Goal: Check status: Check status

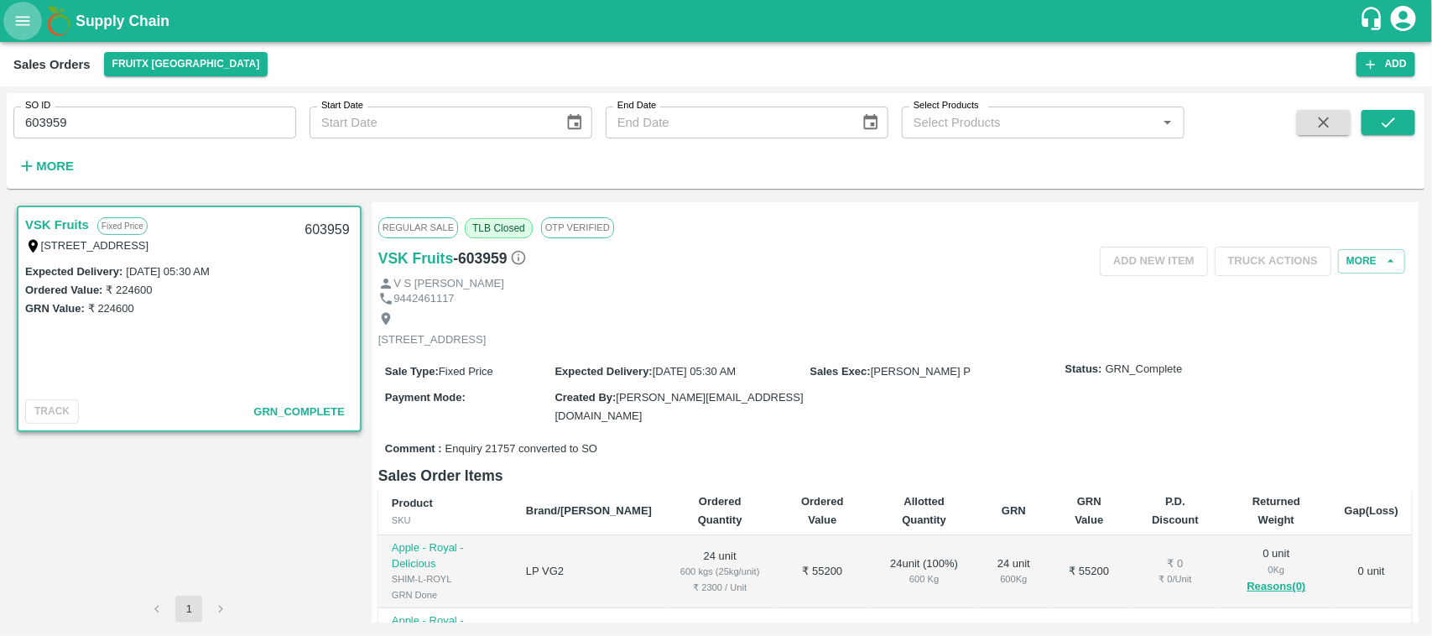
click at [23, 18] on icon "open drawer" at bounding box center [23, 20] width 14 height 9
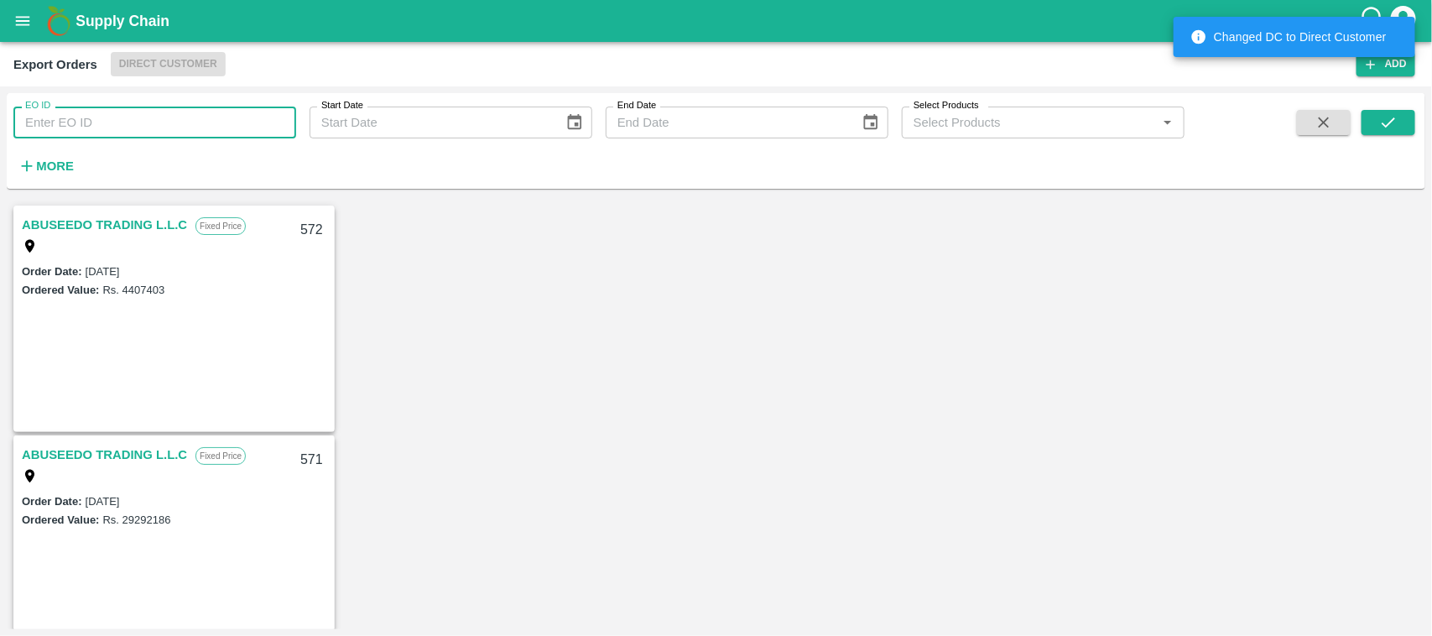
click at [85, 126] on input "EO ID" at bounding box center [154, 123] width 283 height 32
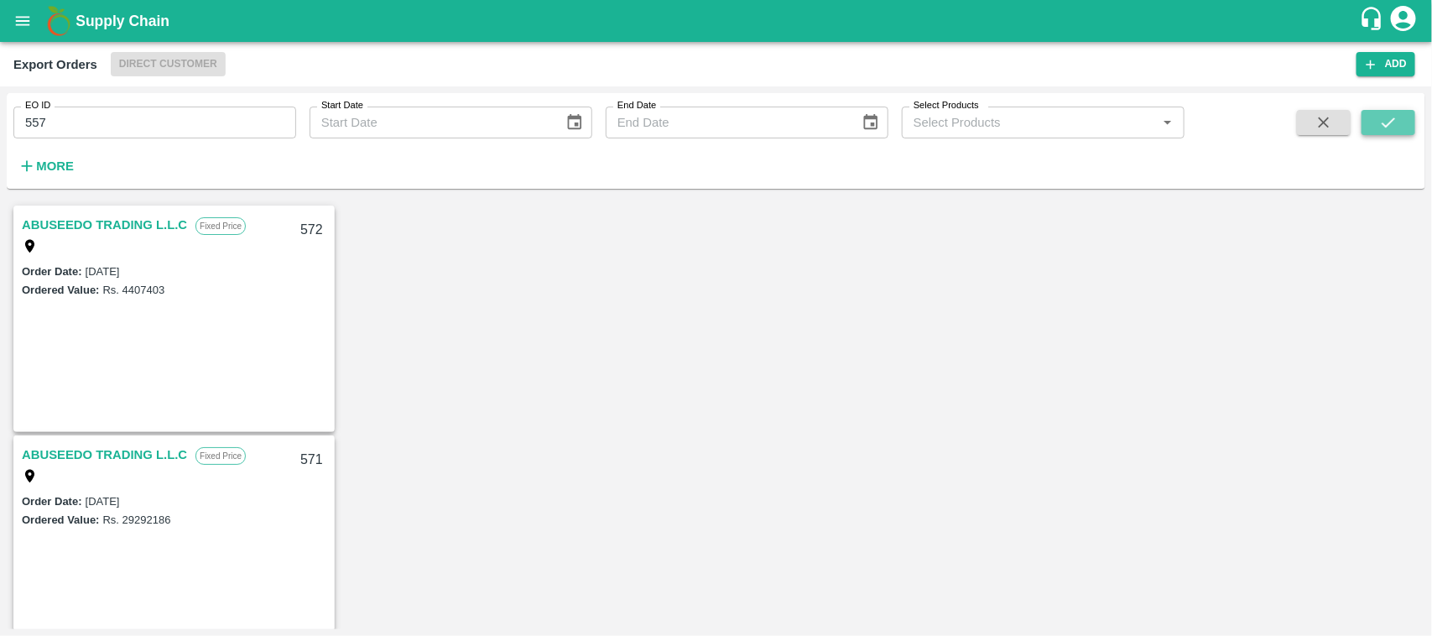
click at [1384, 122] on icon "submit" at bounding box center [1388, 122] width 18 height 18
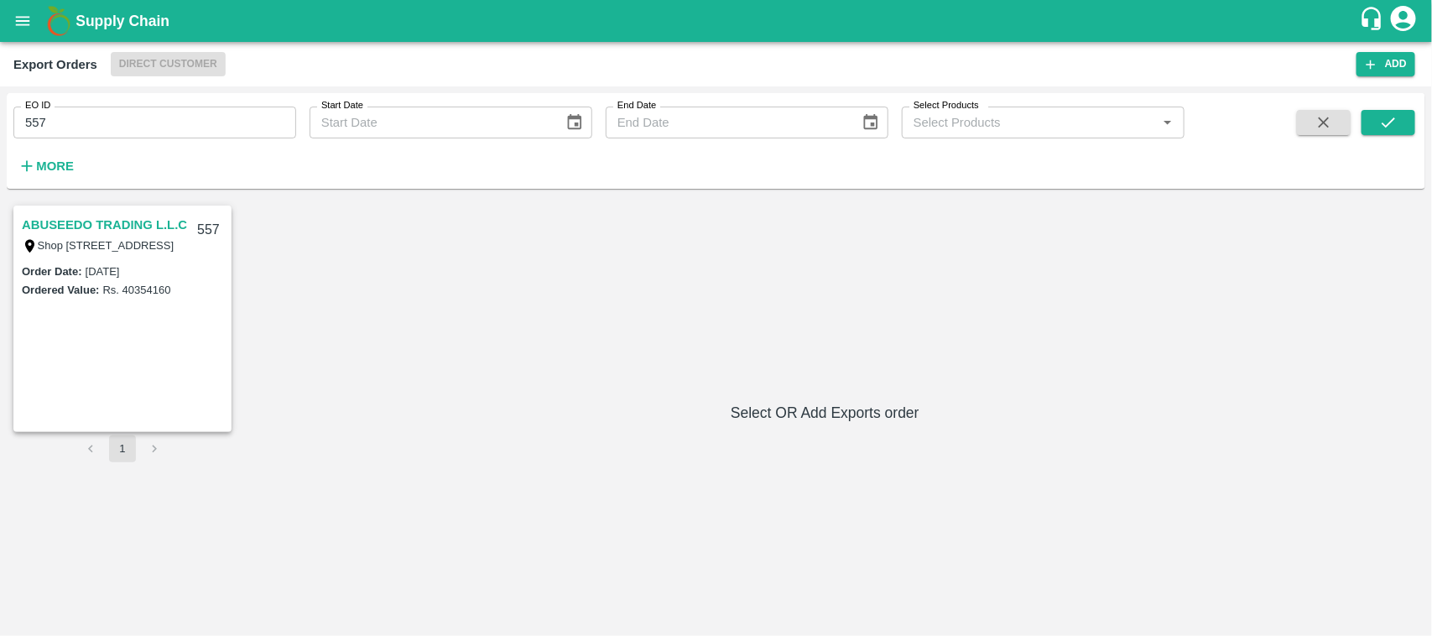
click at [113, 225] on link "ABUSEEDO TRADING L.L.C" at bounding box center [104, 225] width 165 height 22
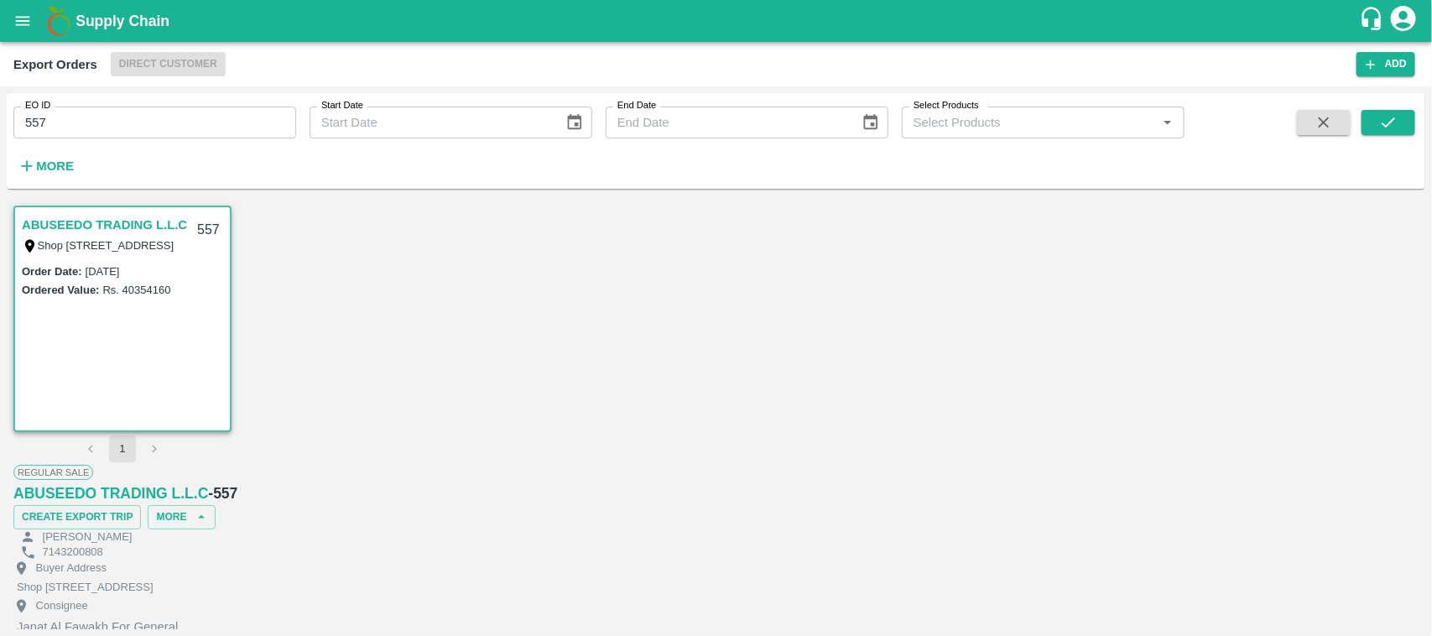
scroll to position [685, 0]
drag, startPoint x: 115, startPoint y: 115, endPoint x: 0, endPoint y: 177, distance: 130.6
click at [0, 177] on div "EO ID 557 EO ID Start Date Start Date End Date End Date Select Products Select …" at bounding box center [716, 360] width 1432 height 549
type input "557"
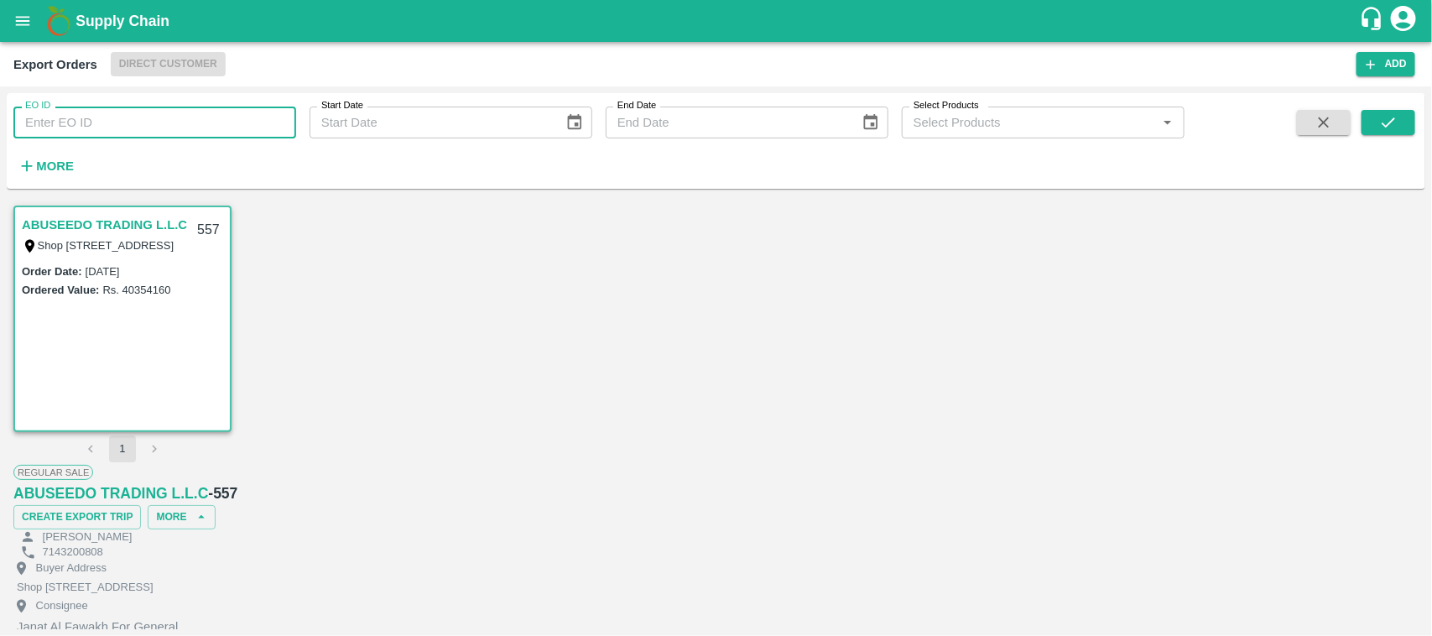
paste input "text"
type input "560"
click at [1403, 110] on button "submit" at bounding box center [1389, 122] width 54 height 25
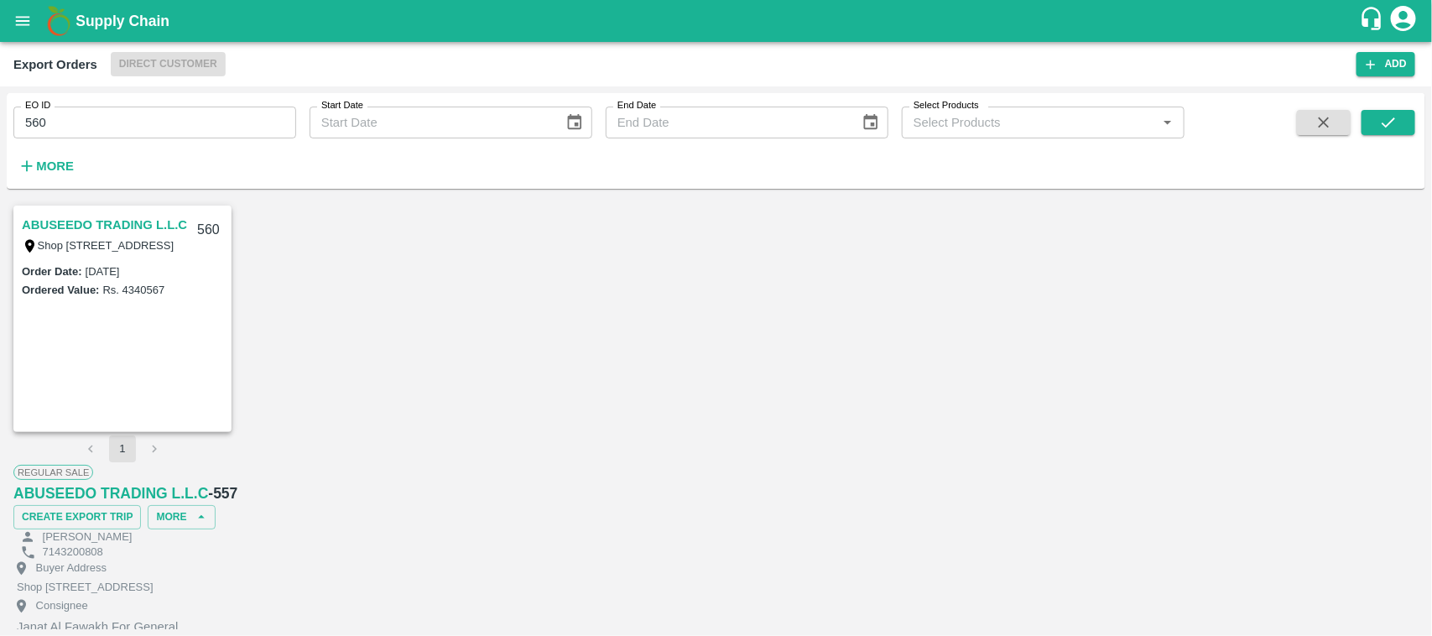
click at [106, 216] on link "ABUSEEDO TRADING L.L.C" at bounding box center [104, 225] width 165 height 22
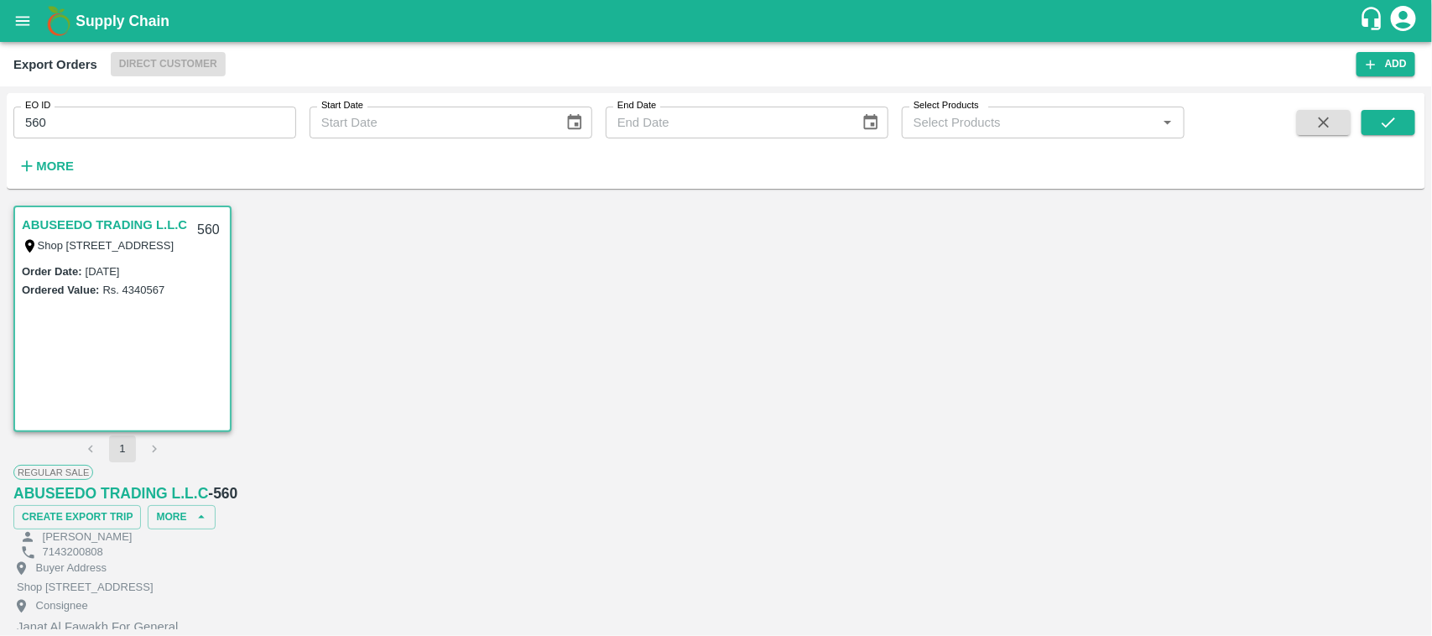
scroll to position [454, 0]
click at [25, 27] on icon "open drawer" at bounding box center [22, 21] width 18 height 18
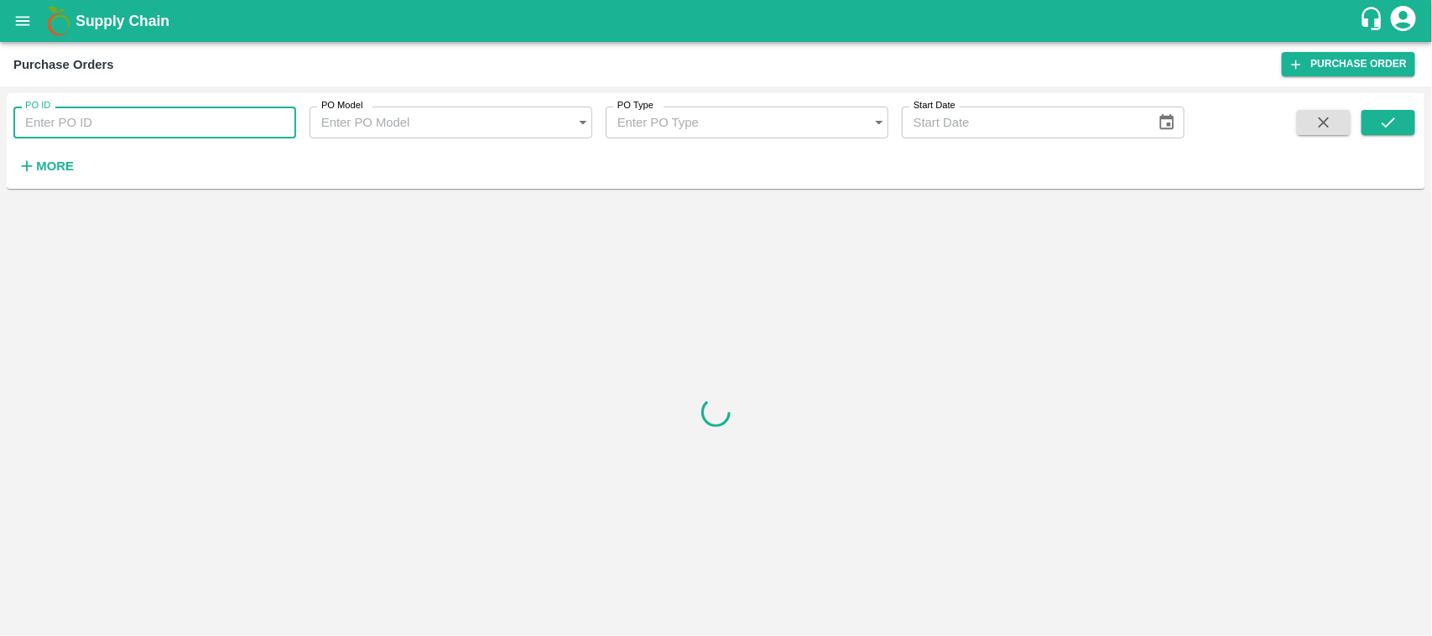
click at [86, 117] on input "PO ID" at bounding box center [154, 123] width 283 height 32
paste input "160313"
type input "160313"
click at [1409, 118] on button "submit" at bounding box center [1389, 122] width 54 height 25
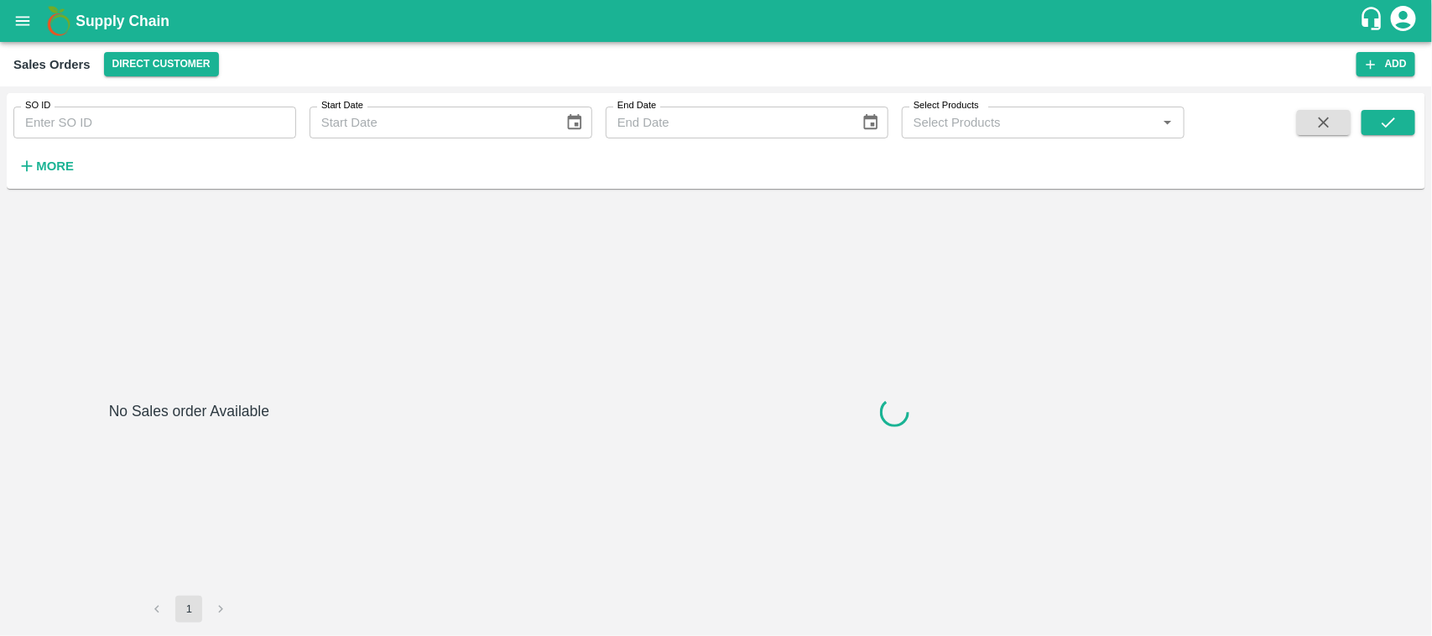
type input "604891"
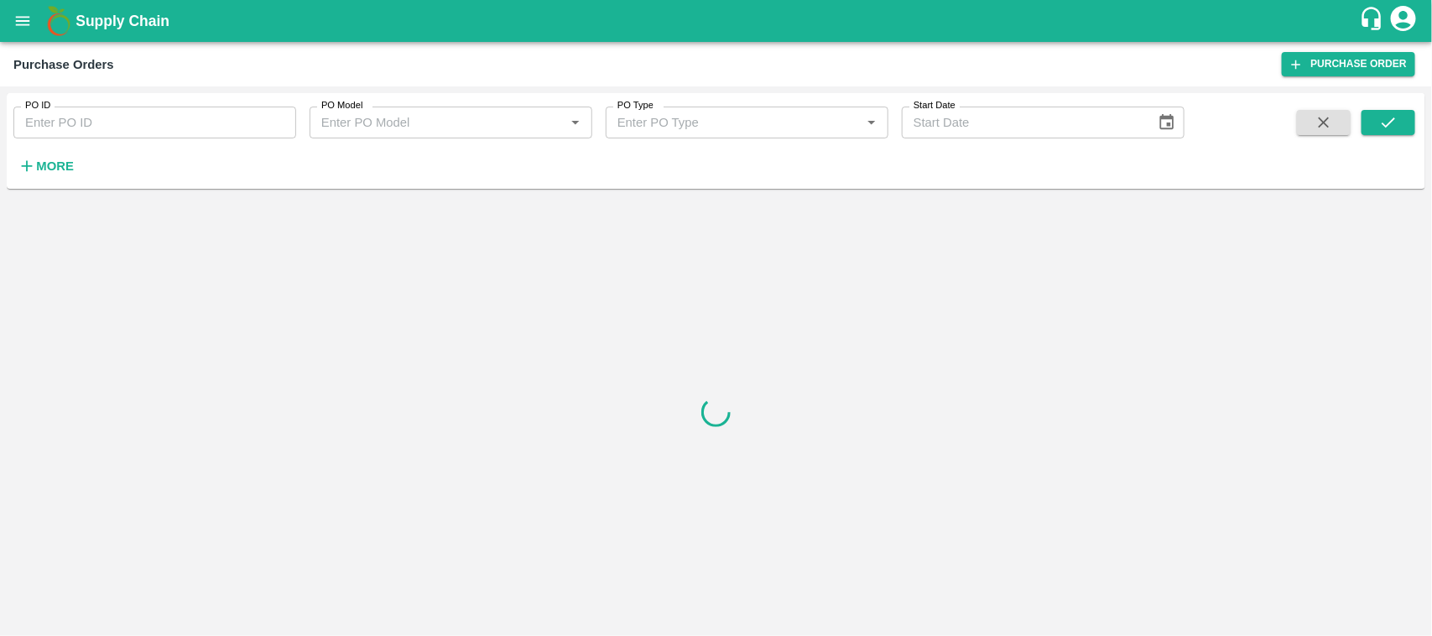
click at [25, 38] on button "open drawer" at bounding box center [22, 21] width 39 height 39
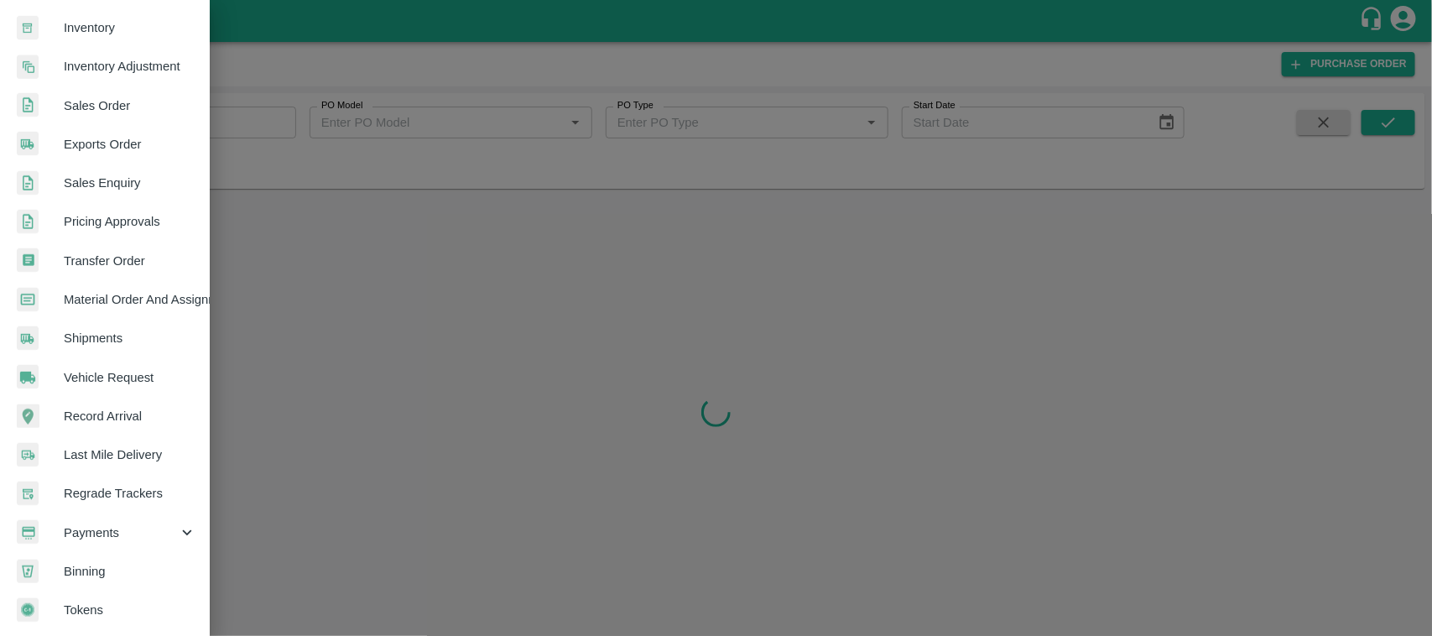
scroll to position [261, 0]
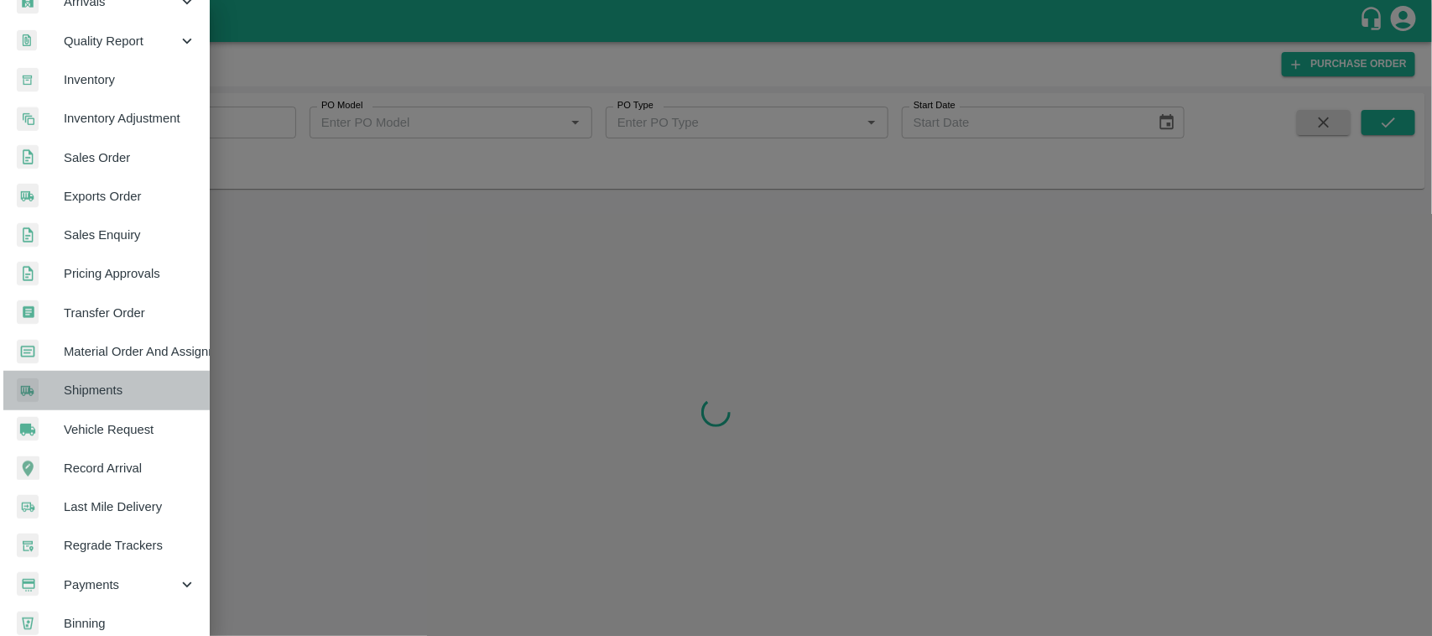
click at [116, 400] on link "Shipments" at bounding box center [105, 390] width 210 height 39
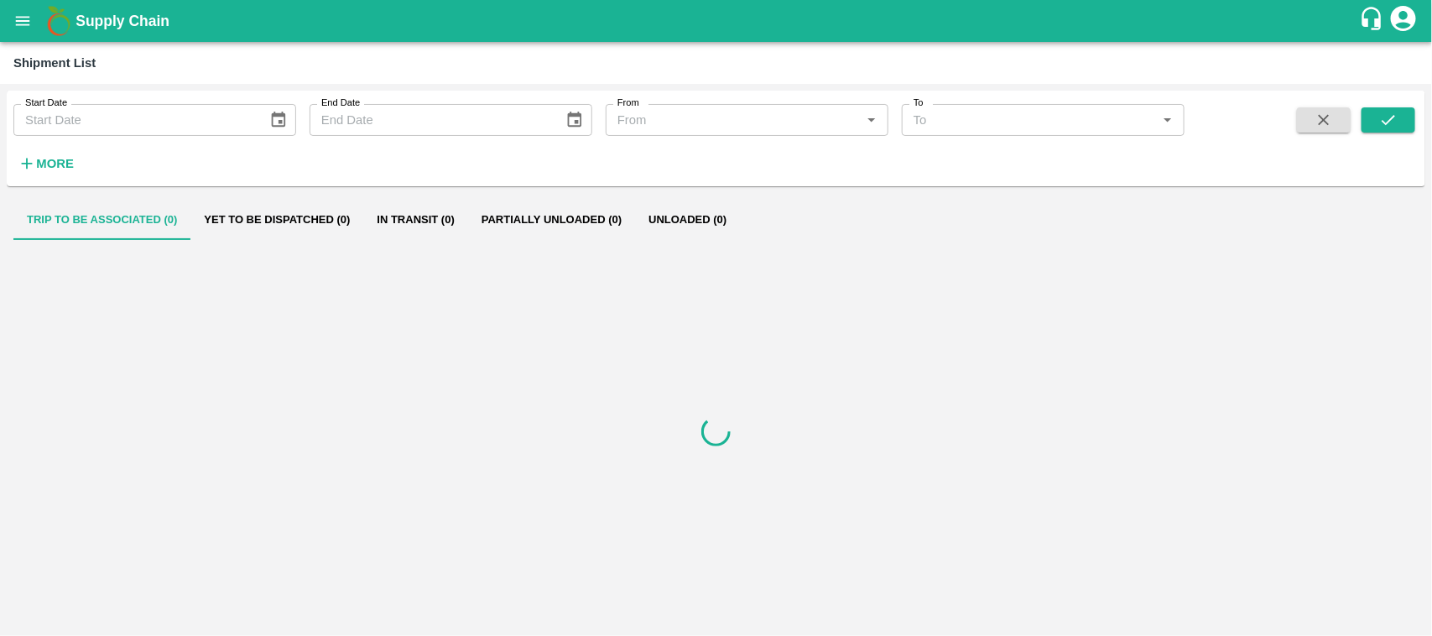
click at [57, 169] on strong "More" at bounding box center [55, 163] width 38 height 13
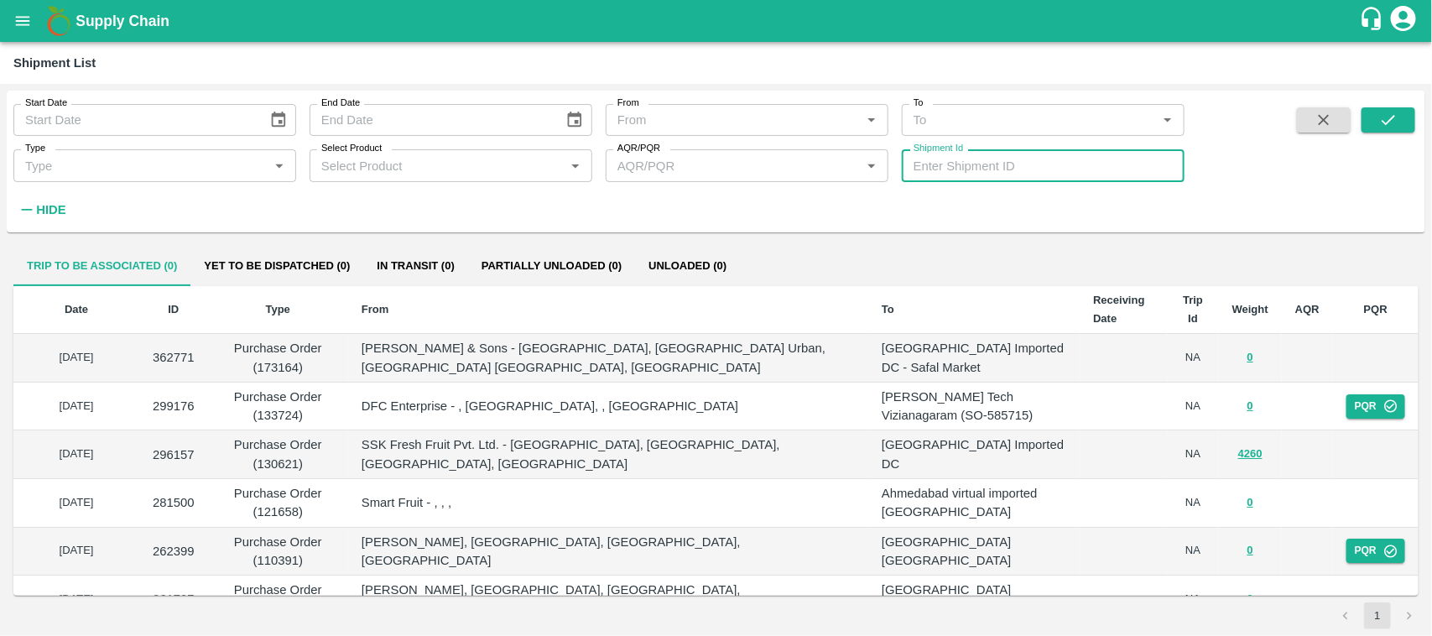
click at [987, 172] on input "Shipment Id" at bounding box center [1043, 165] width 283 height 32
type input "340261"
click at [1395, 113] on icon "submit" at bounding box center [1388, 120] width 18 height 18
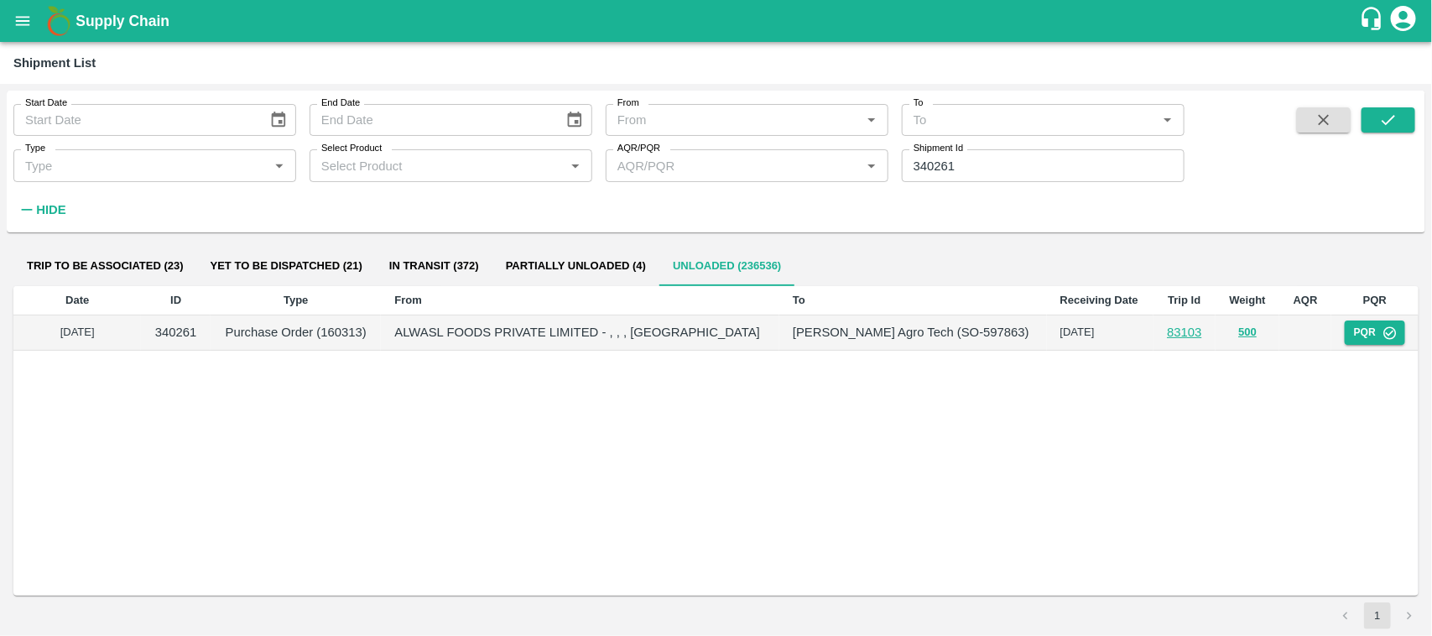
click at [367, 333] on p "Purchase Order (160313)" at bounding box center [295, 332] width 143 height 18
drag, startPoint x: 384, startPoint y: 333, endPoint x: 362, endPoint y: 332, distance: 22.7
click at [362, 332] on p "Purchase Order (160313)" at bounding box center [295, 332] width 143 height 18
drag, startPoint x: 387, startPoint y: 331, endPoint x: 349, endPoint y: 329, distance: 37.8
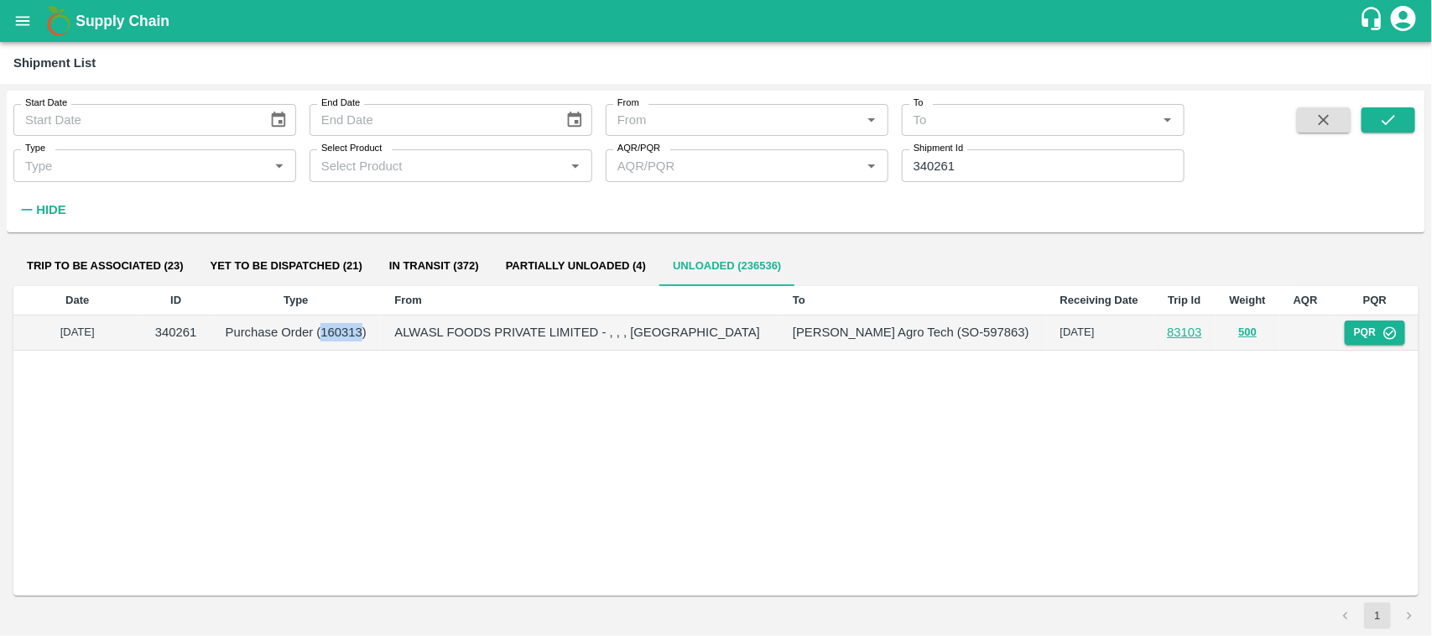
click at [349, 329] on p "Purchase Order (160313)" at bounding box center [295, 332] width 143 height 18
copy p "160313"
drag, startPoint x: 1194, startPoint y: 336, endPoint x: 1150, endPoint y: 338, distance: 43.7
click at [1153, 338] on td "83103" at bounding box center [1184, 332] width 62 height 35
copy link "83103"
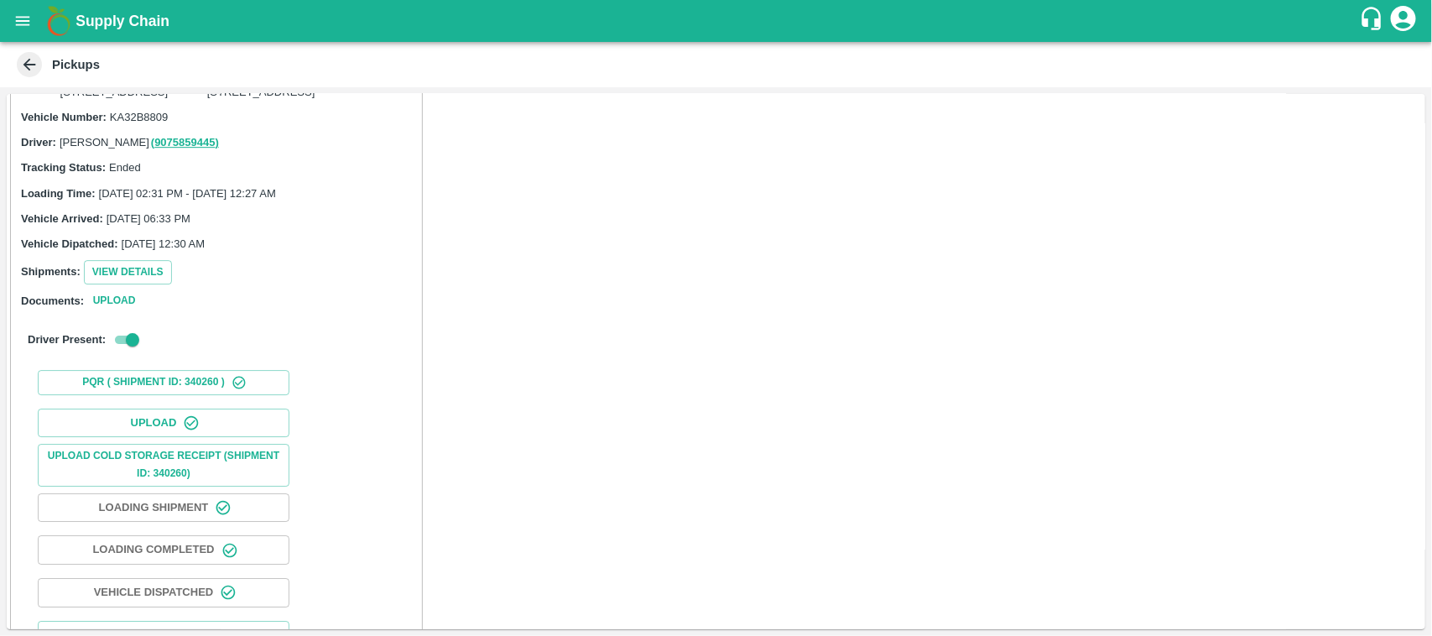
scroll to position [2152, 0]
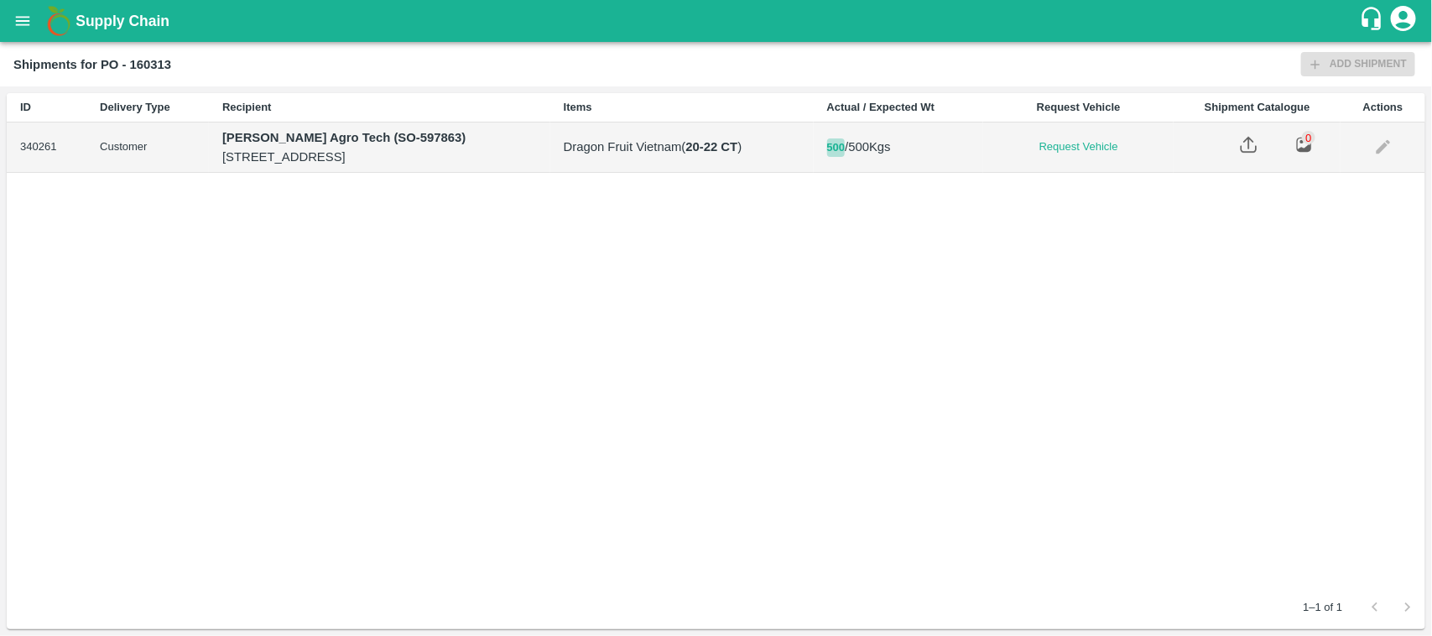
click at [846, 158] on button "500" at bounding box center [836, 147] width 18 height 19
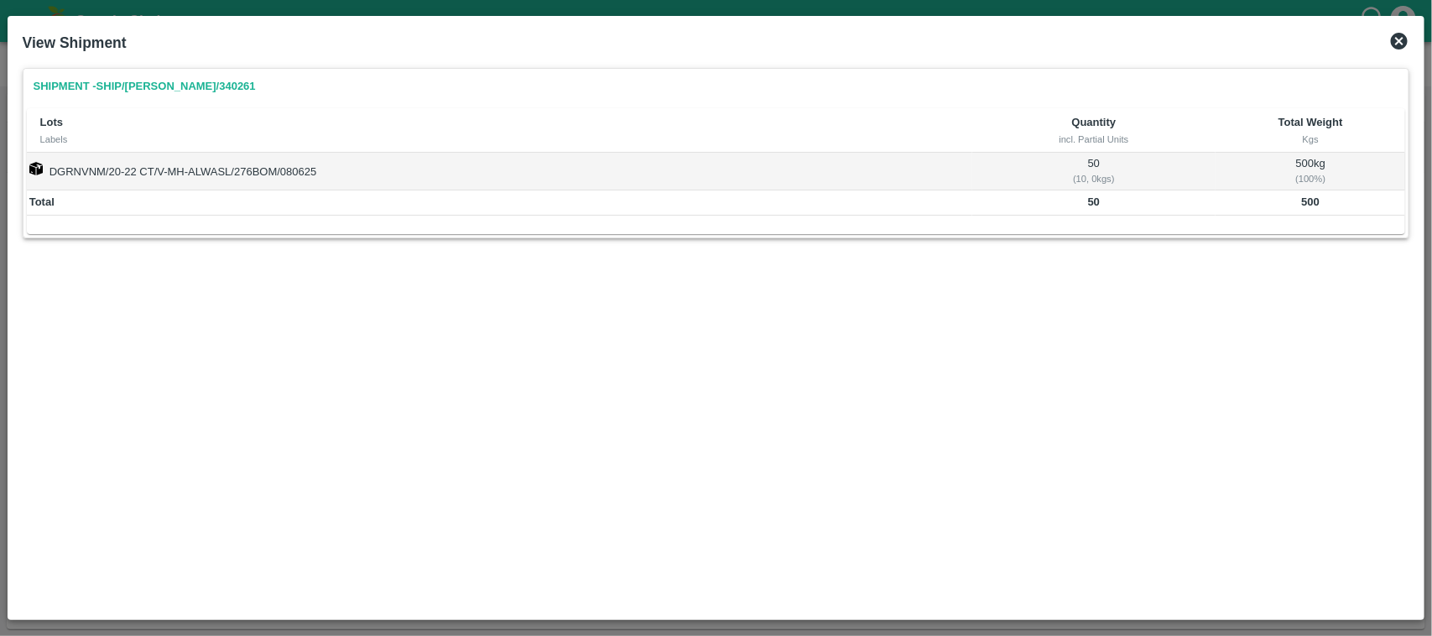
click at [1395, 44] on icon at bounding box center [1399, 41] width 17 height 17
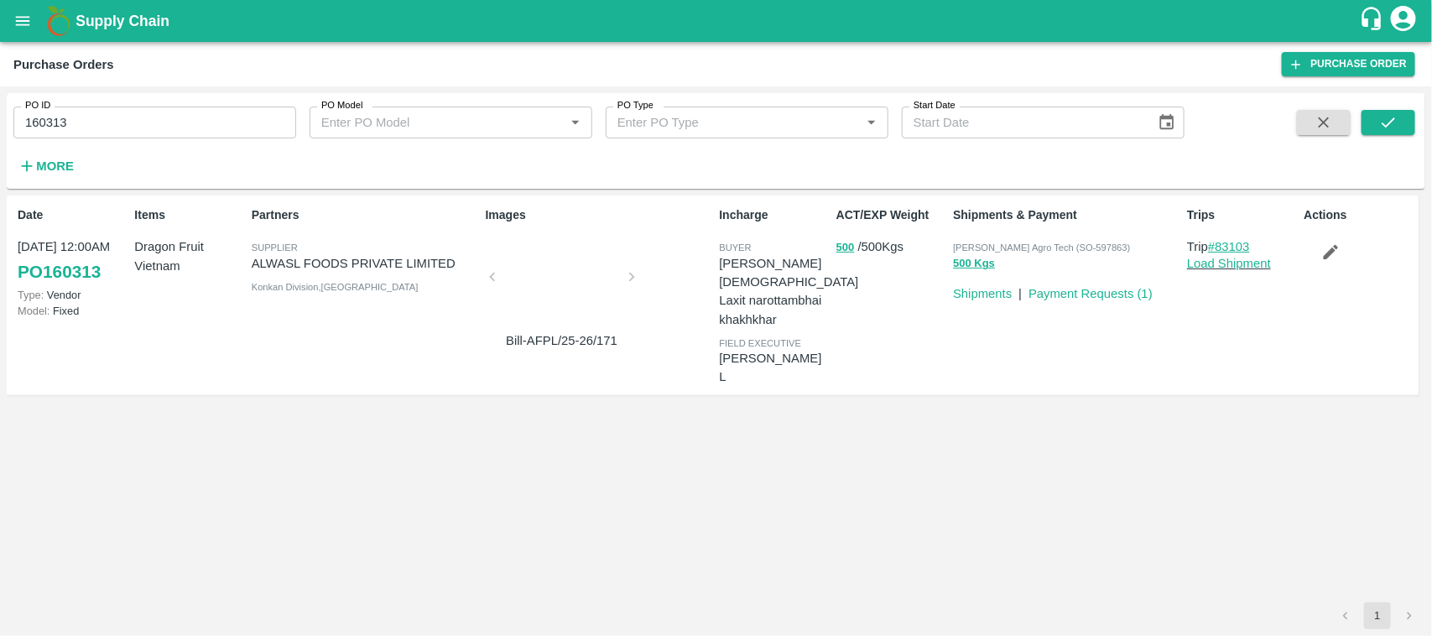
click at [1231, 243] on link "#83103" at bounding box center [1229, 246] width 42 height 13
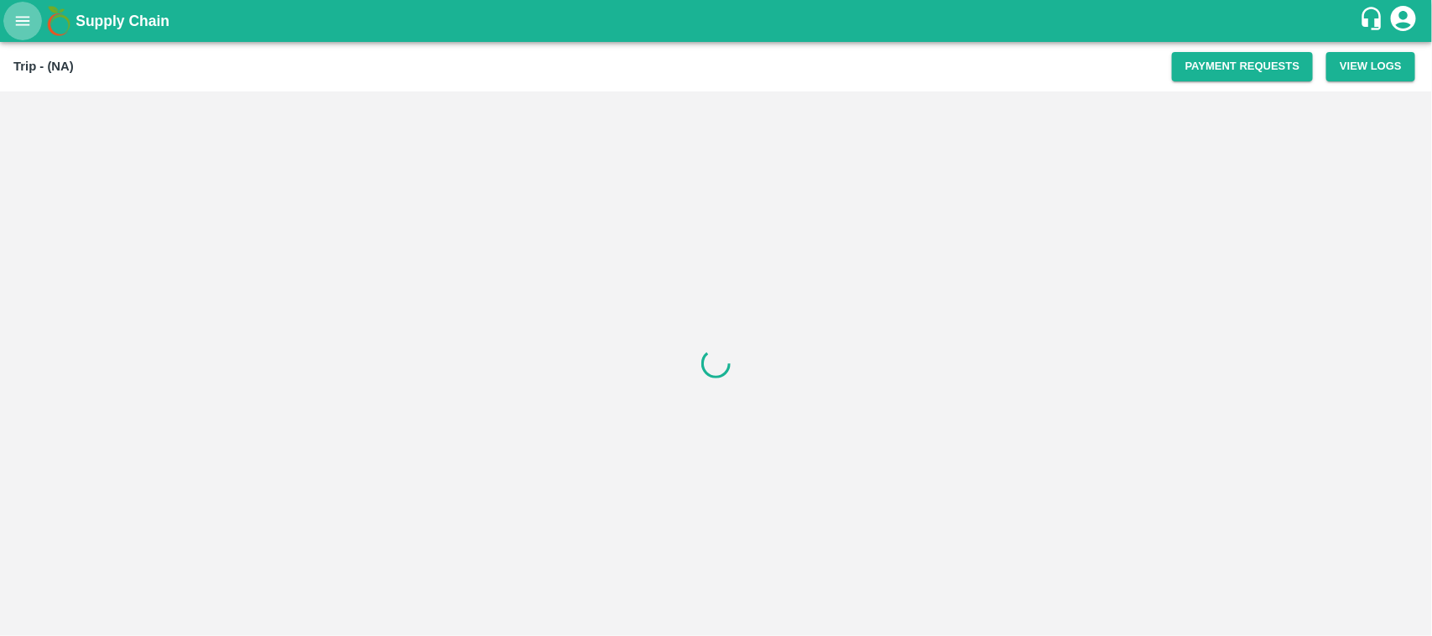
click at [18, 13] on icon "open drawer" at bounding box center [22, 21] width 18 height 18
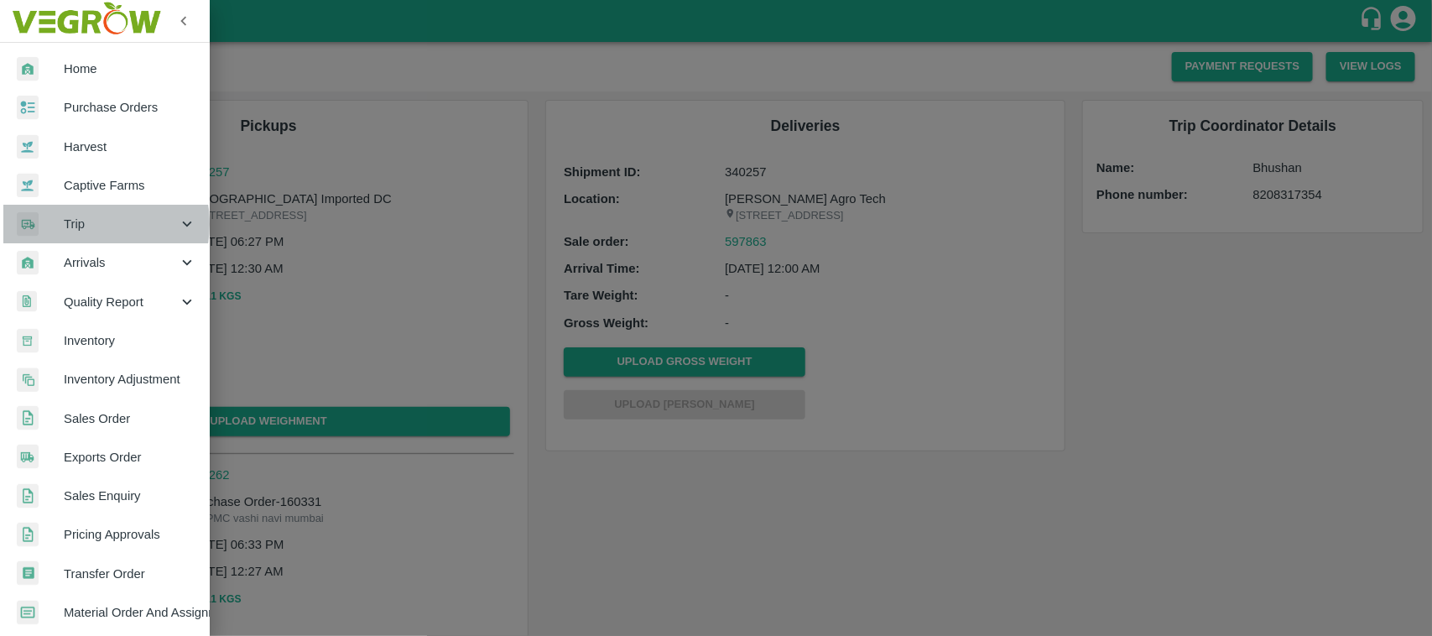
click at [82, 224] on span "Trip" at bounding box center [121, 224] width 114 height 18
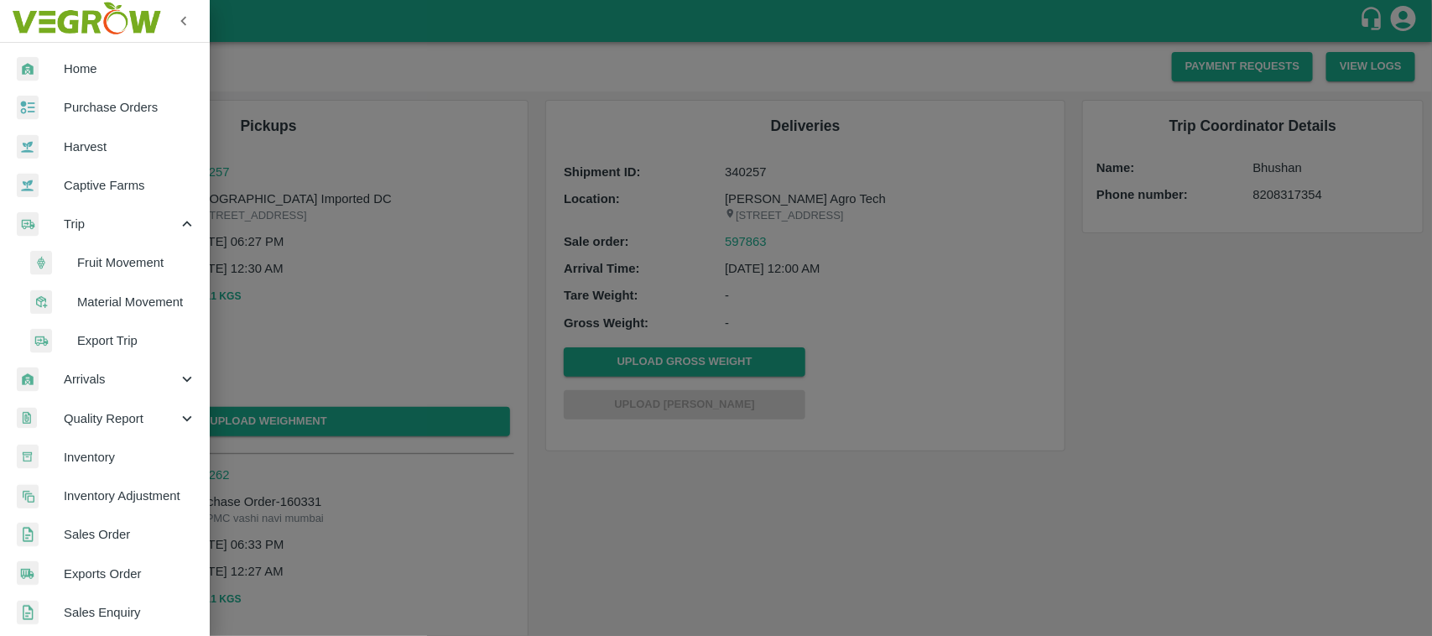
click at [109, 254] on span "Fruit Movement" at bounding box center [136, 262] width 119 height 18
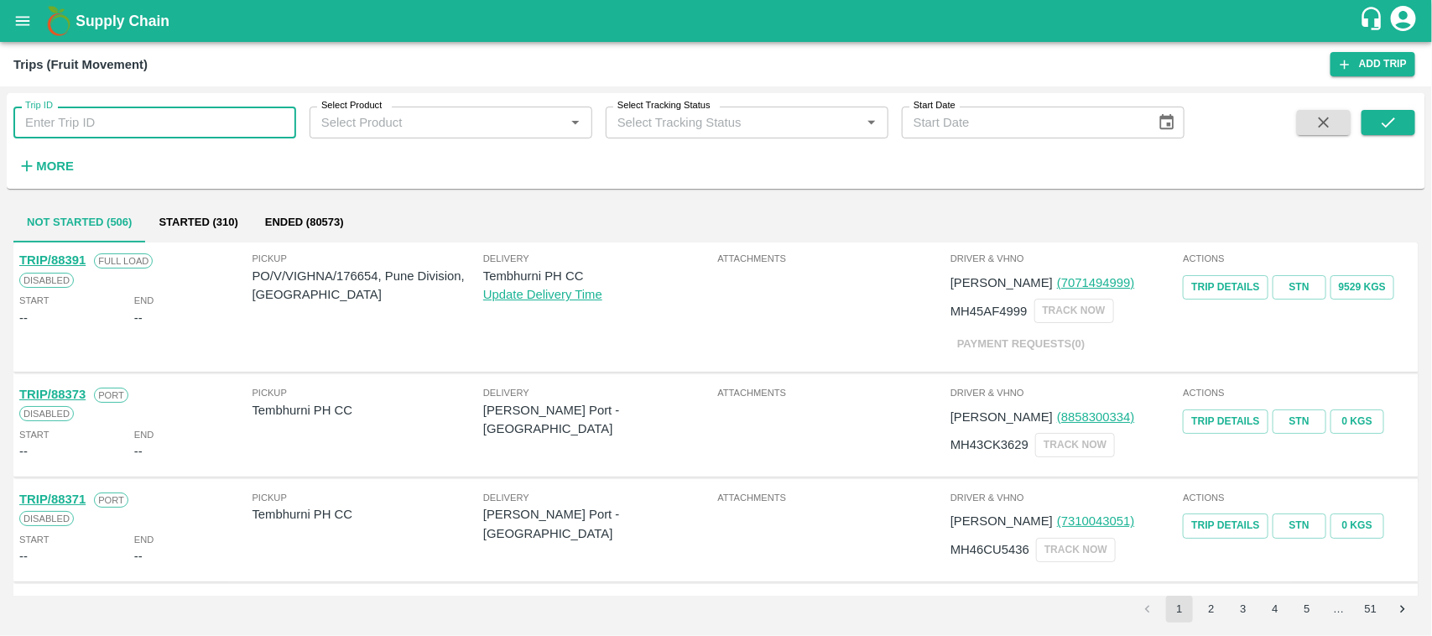
click at [95, 118] on input "Trip ID" at bounding box center [154, 123] width 283 height 32
paste input "83103"
type input "83103"
click at [1367, 130] on button "submit" at bounding box center [1389, 122] width 54 height 25
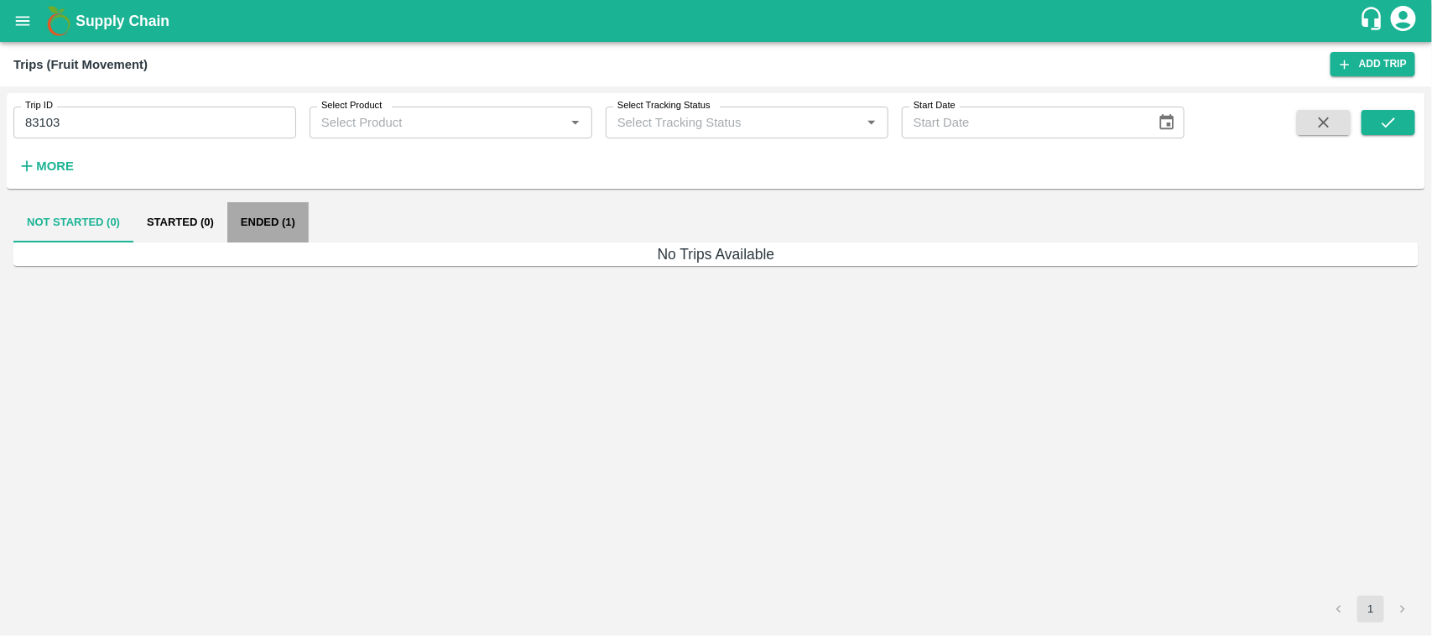
click at [279, 232] on button "Ended (1)" at bounding box center [267, 222] width 81 height 40
